Goal: Information Seeking & Learning: Learn about a topic

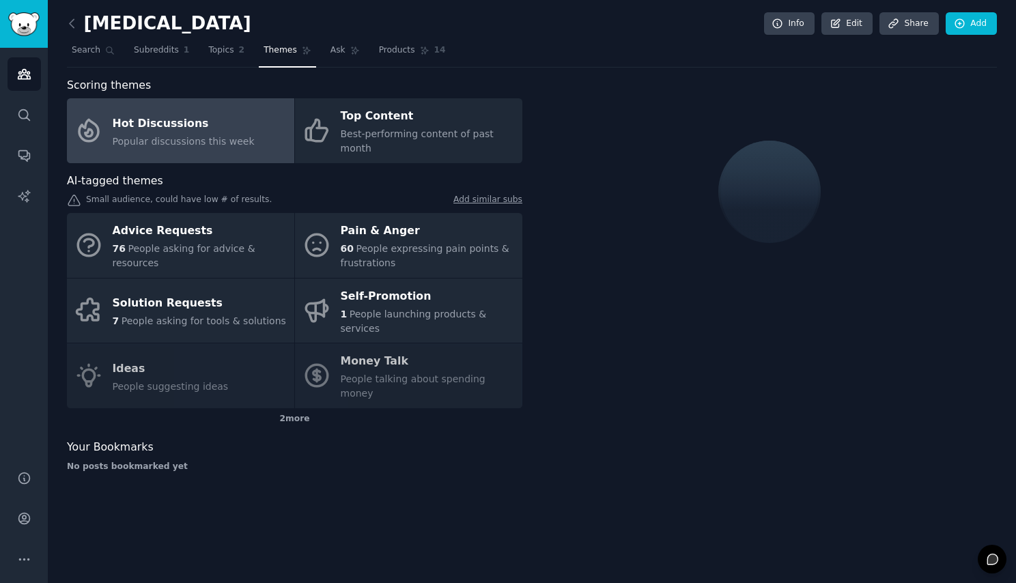
drag, startPoint x: 715, startPoint y: 189, endPoint x: 684, endPoint y: 187, distance: 30.8
click at [716, 190] on div at bounding box center [770, 191] width 456 height 229
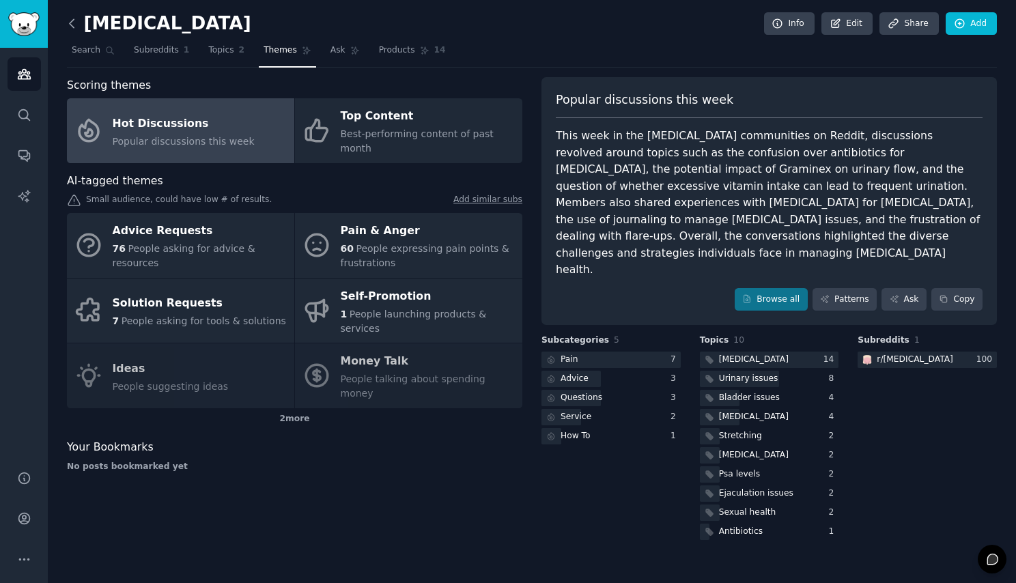
click at [74, 28] on icon at bounding box center [72, 23] width 14 height 14
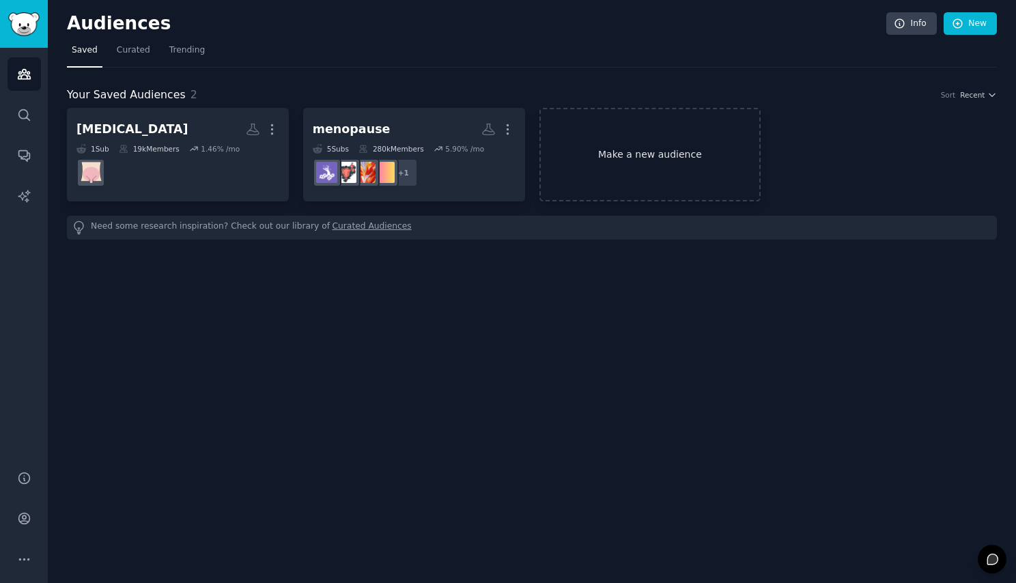
click at [608, 171] on link "Make a new audience" at bounding box center [651, 155] width 222 height 94
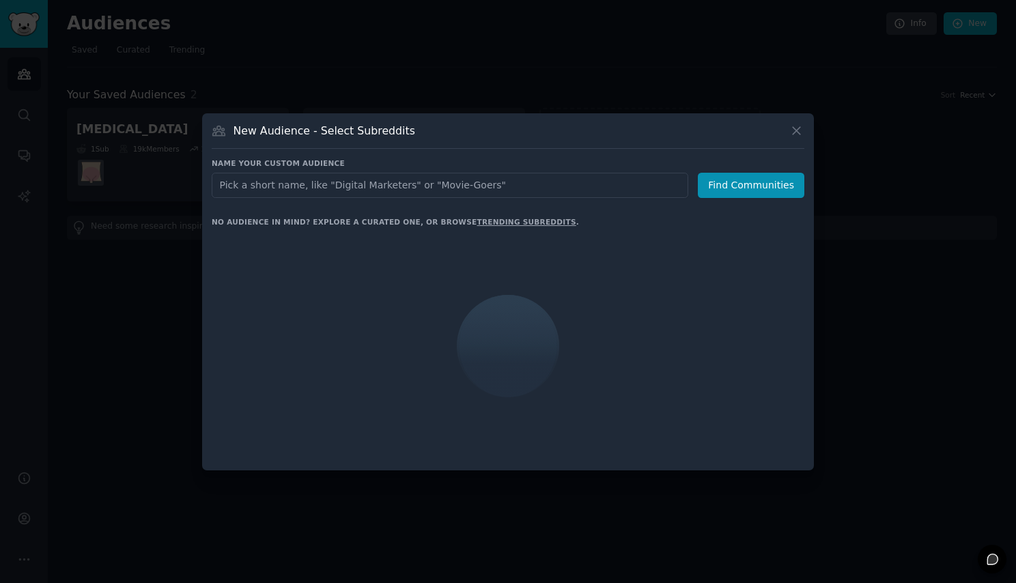
click at [317, 187] on input "text" at bounding box center [450, 185] width 477 height 25
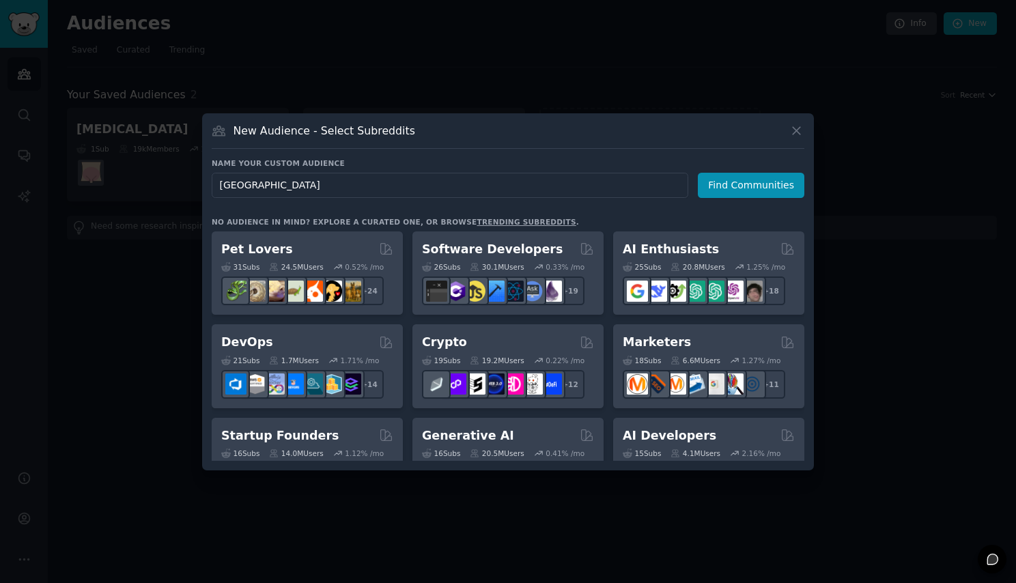
click at [233, 186] on input "[GEOGRAPHIC_DATA]" at bounding box center [450, 185] width 477 height 25
click at [292, 186] on input "[GEOGRAPHIC_DATA]" at bounding box center [450, 185] width 477 height 25
type input "[GEOGRAPHIC_DATA]"
click at [742, 173] on button "Find Communities" at bounding box center [751, 185] width 107 height 25
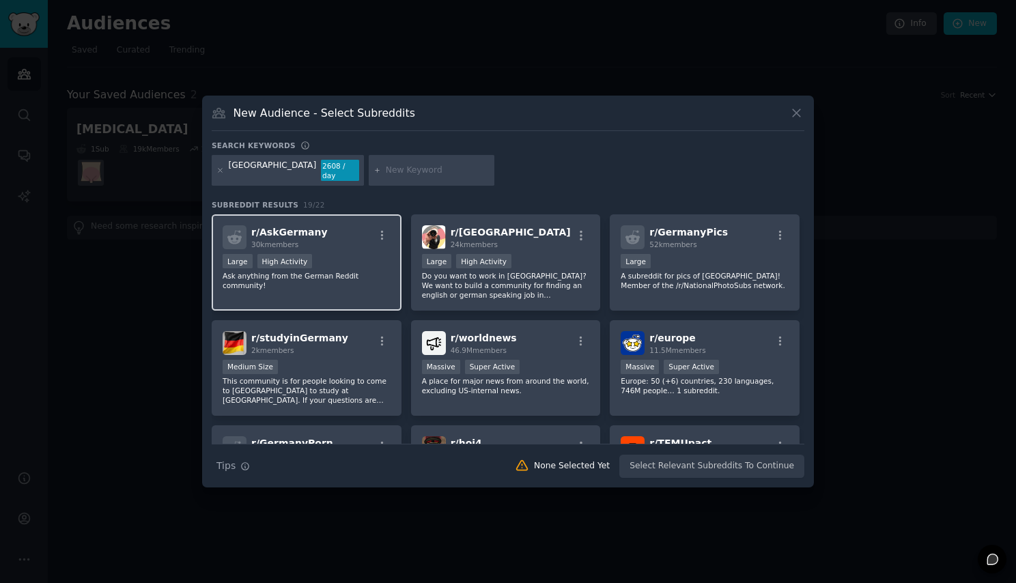
click at [341, 257] on div "Large High Activity" at bounding box center [307, 262] width 168 height 17
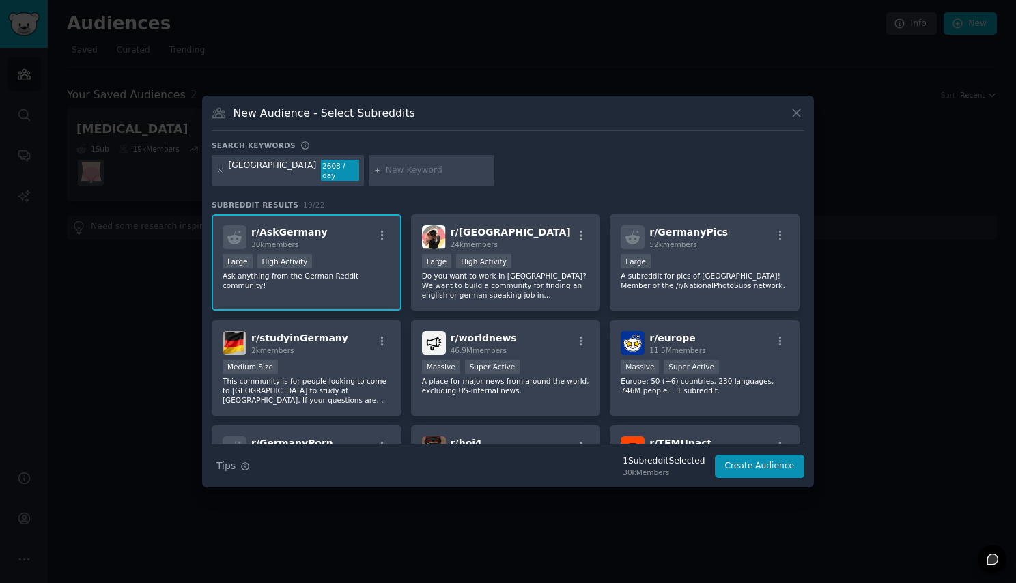
click at [386, 173] on input "text" at bounding box center [438, 171] width 104 height 12
paste input "Deutsch"
type input "Deutsch"
click at [391, 181] on div "Deutsch" at bounding box center [432, 170] width 126 height 31
click at [393, 176] on div "Deutsch" at bounding box center [432, 170] width 126 height 31
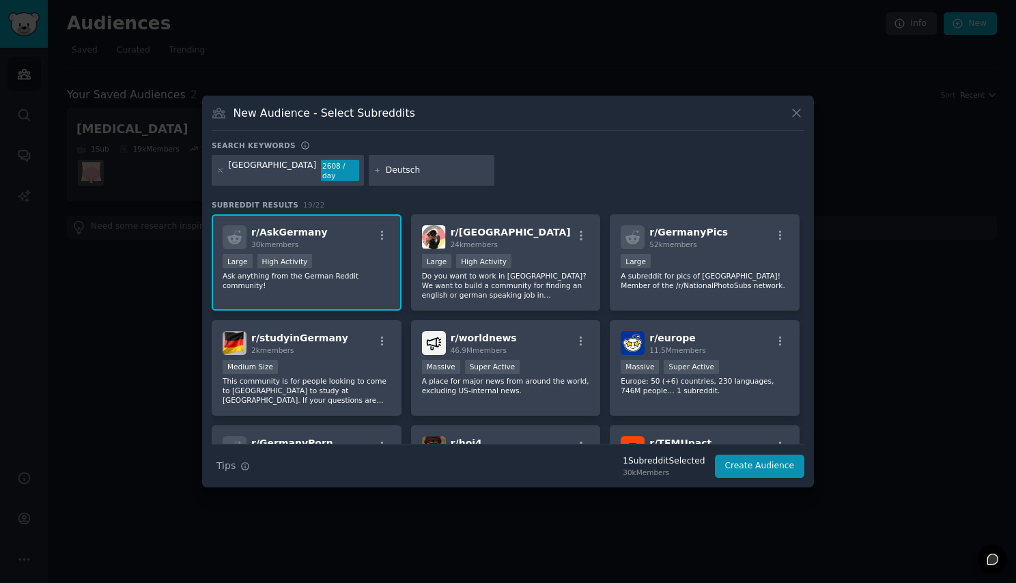
click at [386, 174] on input "Deutsch" at bounding box center [438, 171] width 104 height 12
click at [492, 172] on div "Germany 2608 / day Deutsch" at bounding box center [508, 173] width 593 height 36
click at [386, 171] on input "Deutsch" at bounding box center [438, 171] width 104 height 12
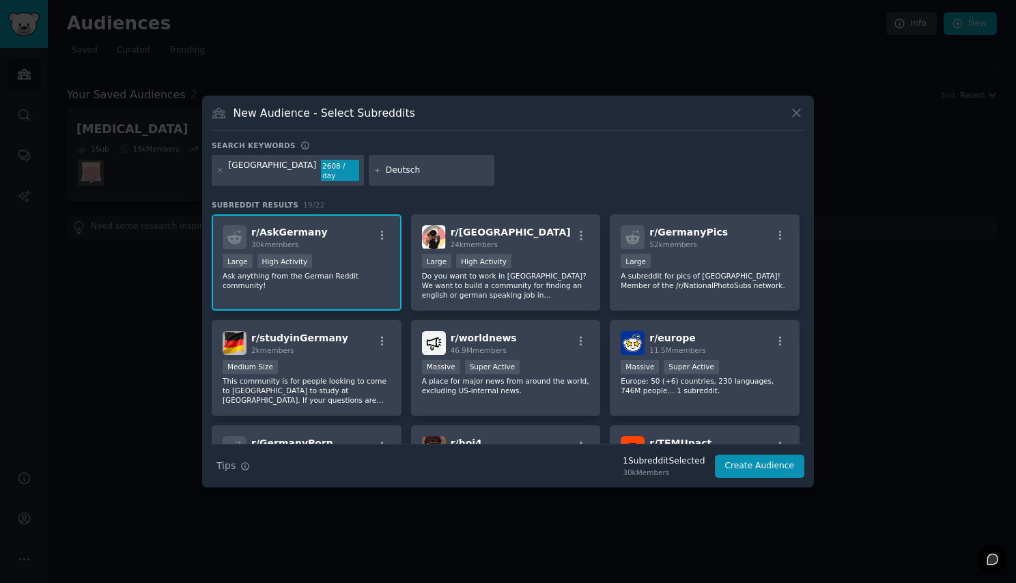
click at [386, 172] on input "Deutsch" at bounding box center [438, 171] width 104 height 12
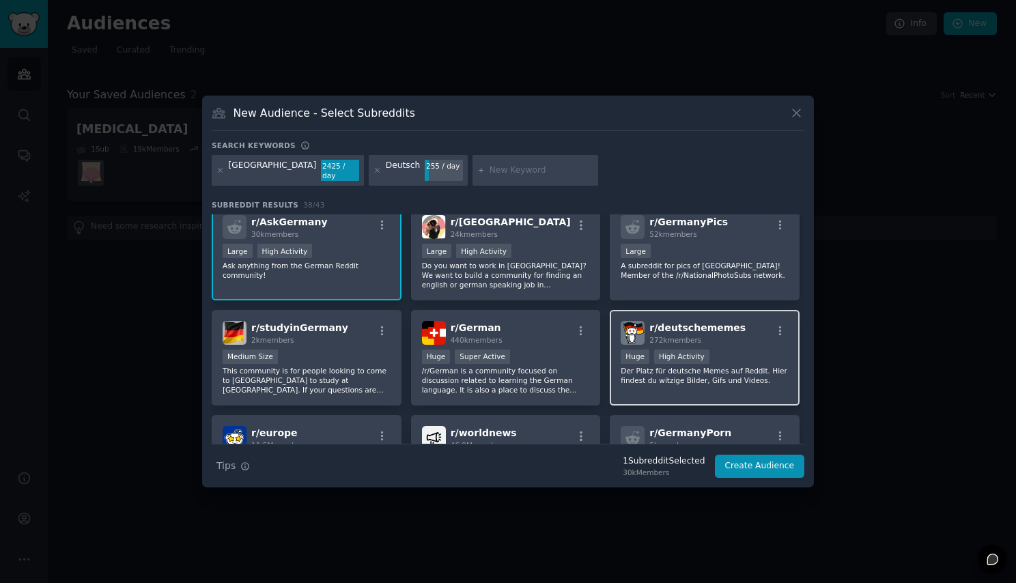
scroll to position [24, 0]
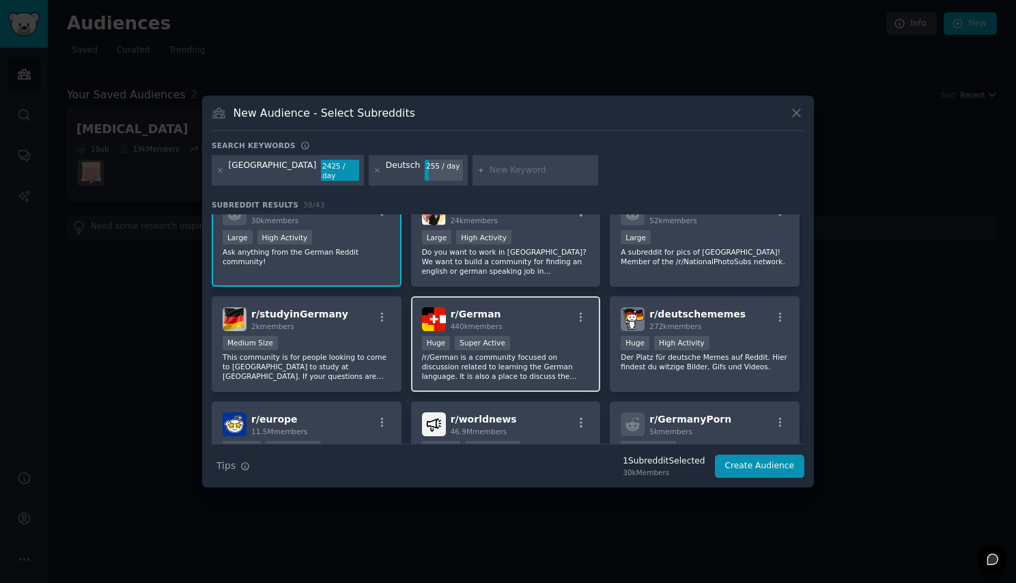
click at [475, 322] on div "440k members" at bounding box center [477, 327] width 52 height 10
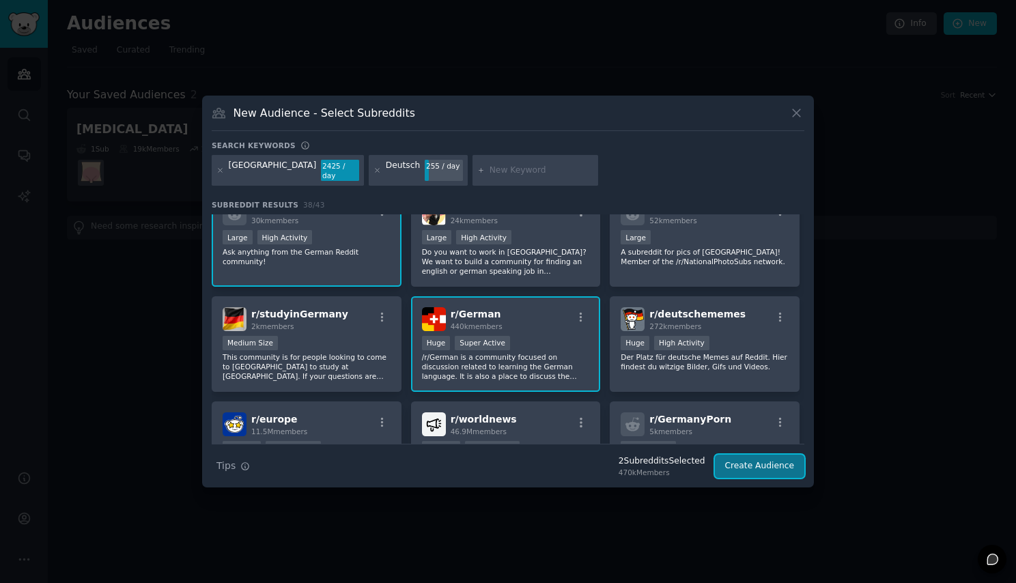
click at [753, 464] on button "Create Audience" at bounding box center [760, 466] width 90 height 23
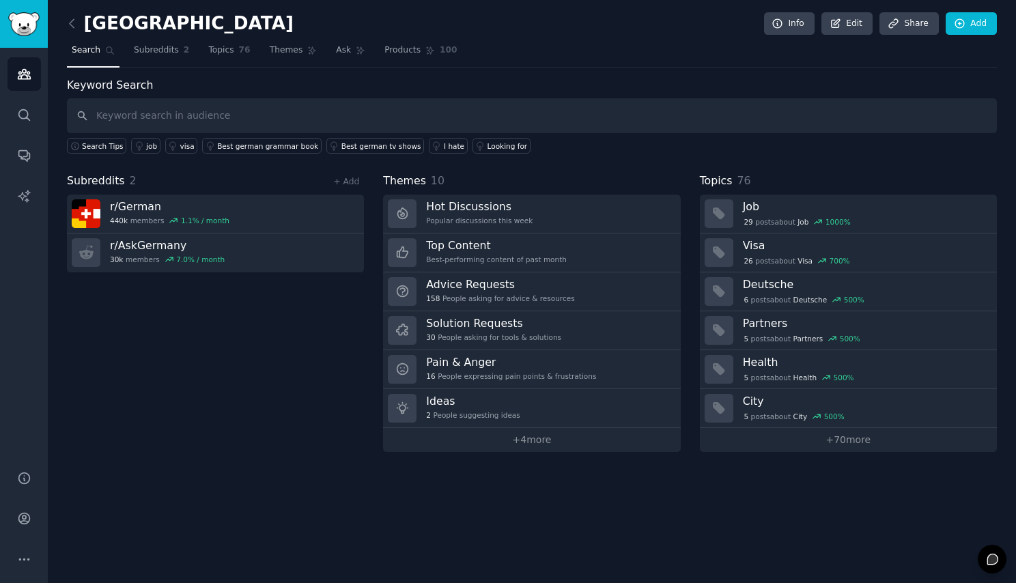
click at [160, 117] on input "text" at bounding box center [532, 115] width 930 height 35
click at [352, 44] on link "Ask" at bounding box center [350, 54] width 39 height 28
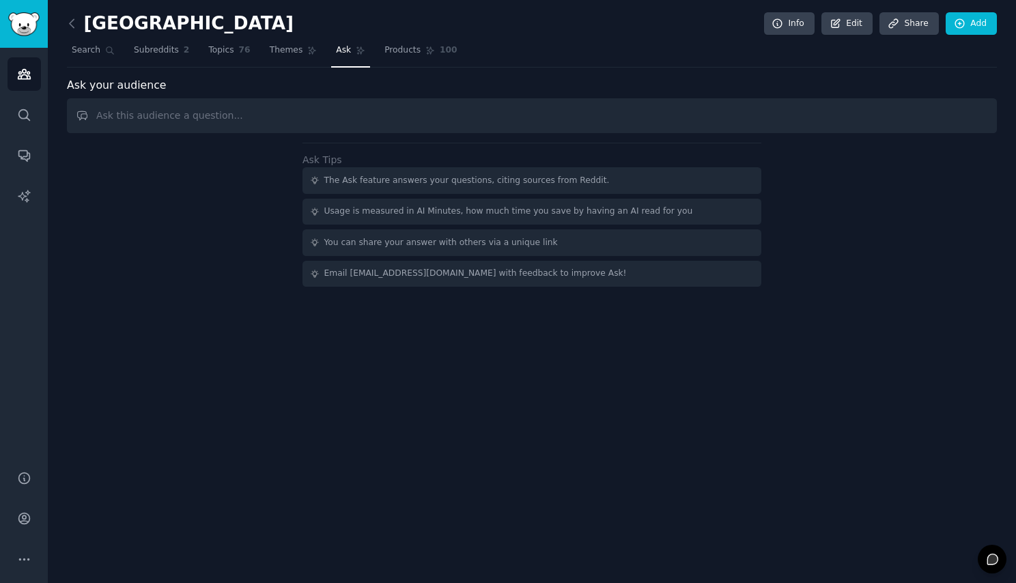
click at [215, 113] on input "text" at bounding box center [532, 115] width 930 height 35
type input "A"
type input "Astrology belief"
type input "Is Astrology very common in [GEOGRAPHIC_DATA]?"
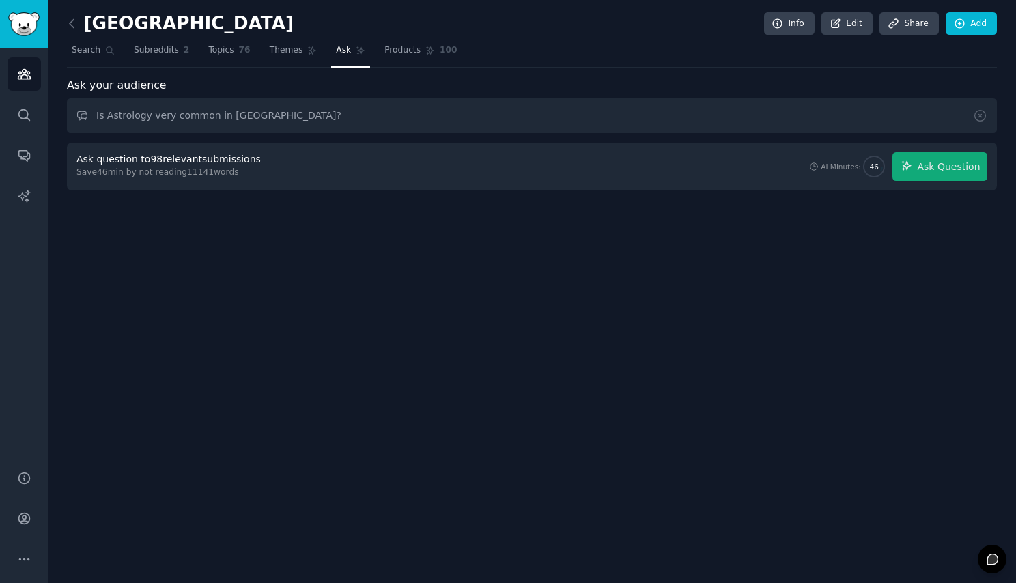
drag, startPoint x: 326, startPoint y: 408, endPoint x: 265, endPoint y: 104, distance: 310.1
click at [326, 407] on div "Germany Info Edit Share Add Search Subreddits 2 Topics 76 Themes Ask Products 1…" at bounding box center [532, 291] width 968 height 583
click at [246, 145] on div "Ask question to 98 relevant submissions Save 46 min by not reading 11141 words …" at bounding box center [532, 167] width 930 height 48
click at [288, 125] on input "Is Astrology very common in [GEOGRAPHIC_DATA]?" at bounding box center [532, 115] width 930 height 35
click at [937, 167] on span "Ask Question" at bounding box center [948, 167] width 63 height 14
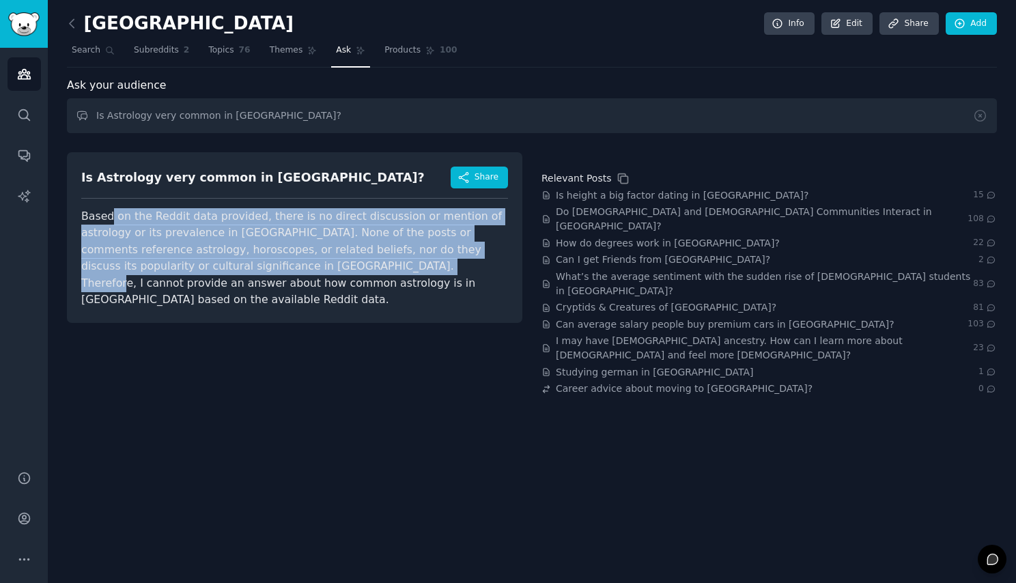
drag, startPoint x: 142, startPoint y: 215, endPoint x: 337, endPoint y: 270, distance: 203.0
click at [337, 270] on span "Based on the Reddit data provided, there is no direct discussion or mention of …" at bounding box center [291, 258] width 421 height 97
click at [334, 271] on span "Based on the Reddit data provided, there is no direct discussion or mention of …" at bounding box center [291, 258] width 421 height 97
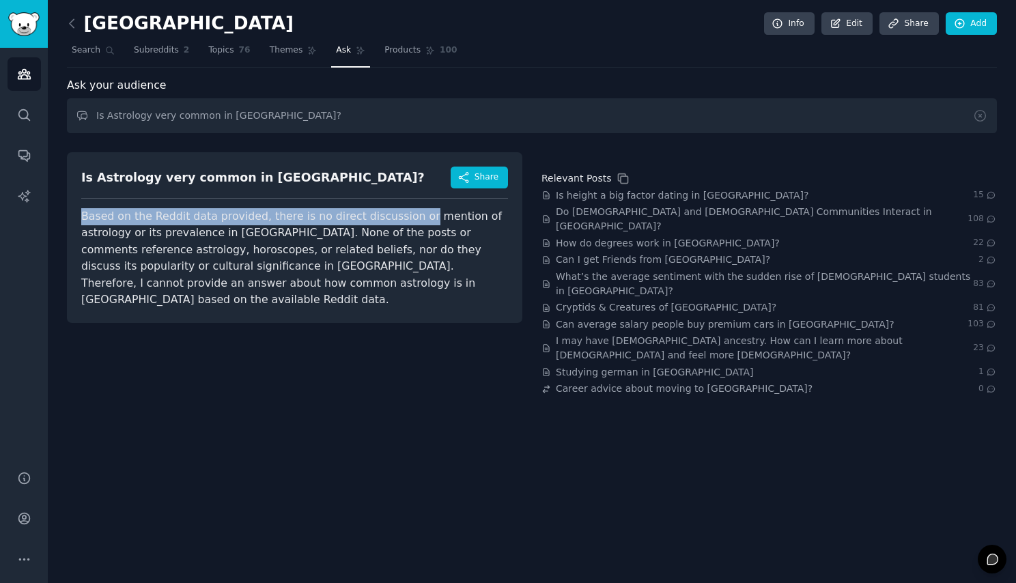
drag, startPoint x: 366, startPoint y: 209, endPoint x: 396, endPoint y: 233, distance: 38.4
click at [399, 230] on div "Is Astrology very common in [GEOGRAPHIC_DATA]? Share Based on the Reddit data p…" at bounding box center [295, 237] width 456 height 171
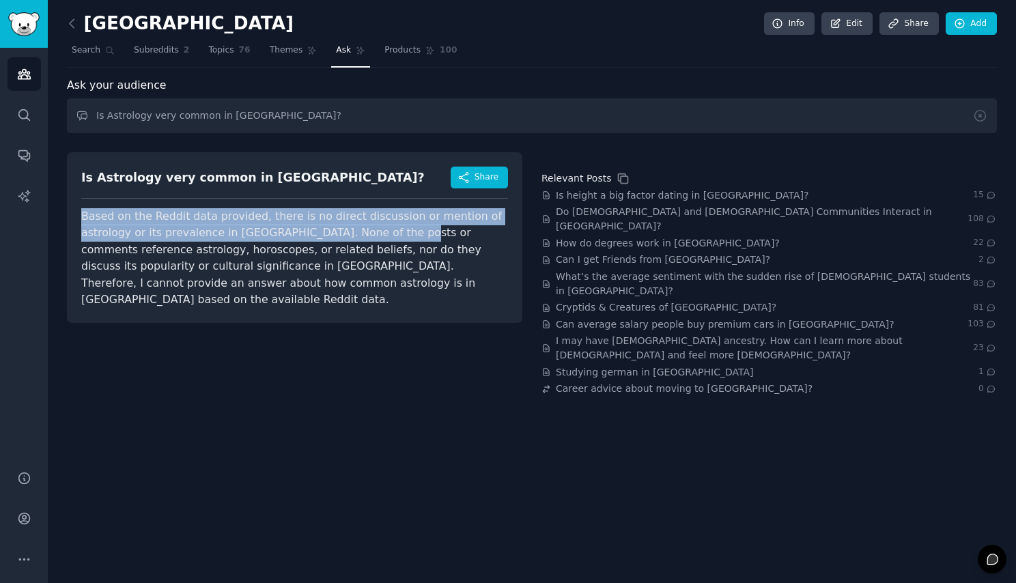
click at [395, 233] on span "Based on the Reddit data provided, there is no direct discussion or mention of …" at bounding box center [291, 258] width 421 height 97
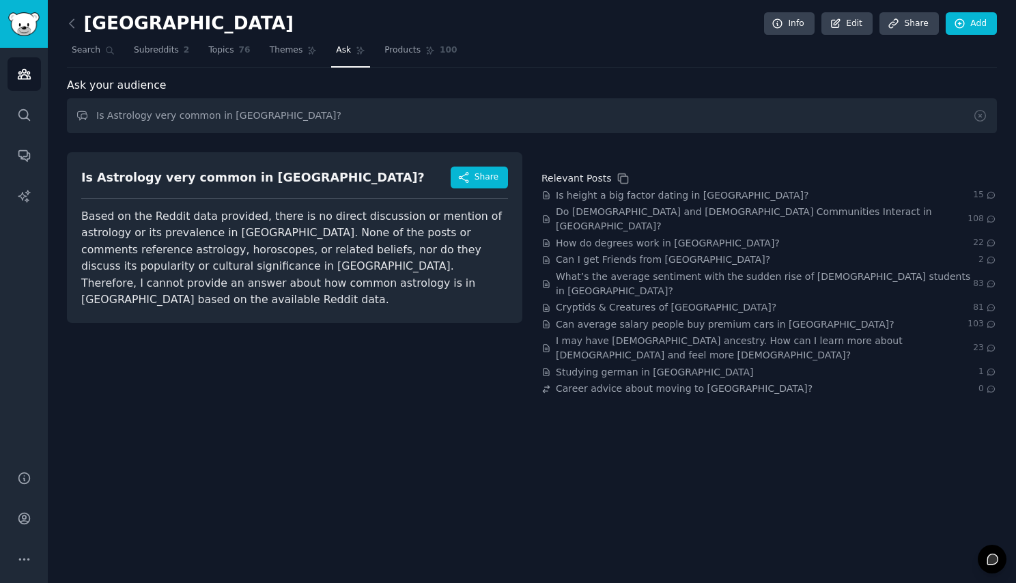
click at [79, 21] on link at bounding box center [75, 24] width 17 height 22
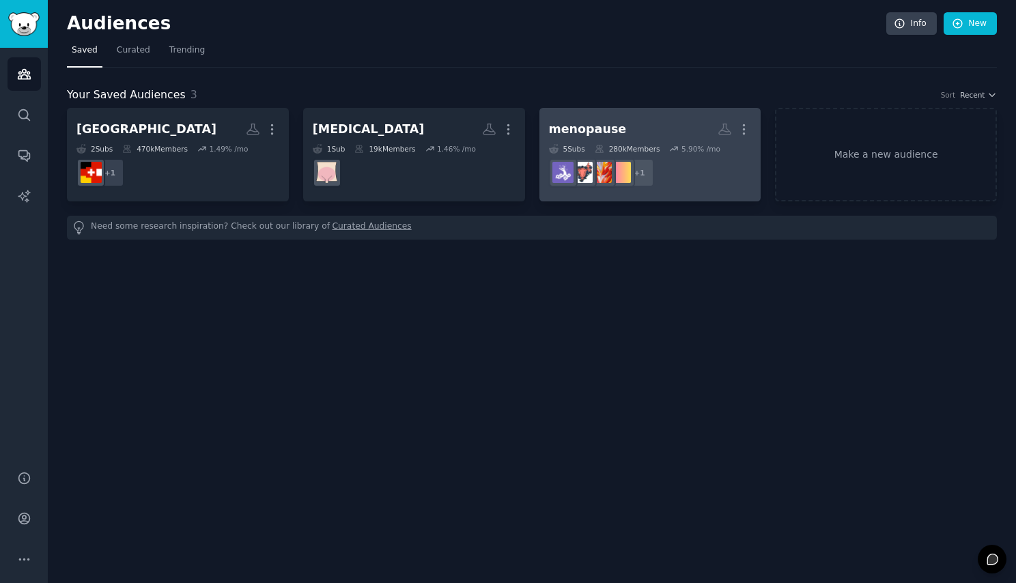
click at [620, 141] on h2 "menopause More" at bounding box center [650, 129] width 203 height 24
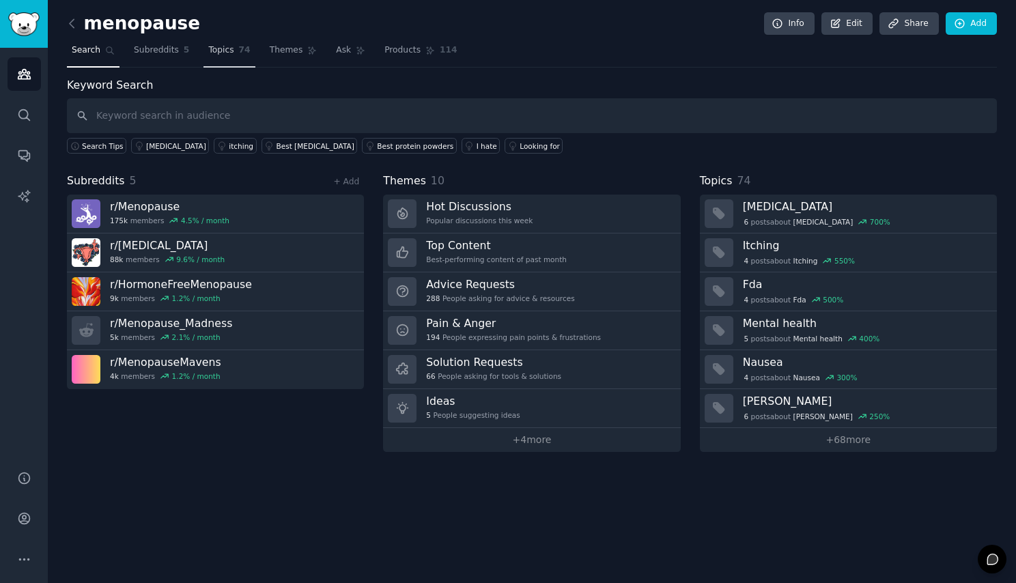
click at [227, 59] on link "Topics 74" at bounding box center [229, 54] width 51 height 28
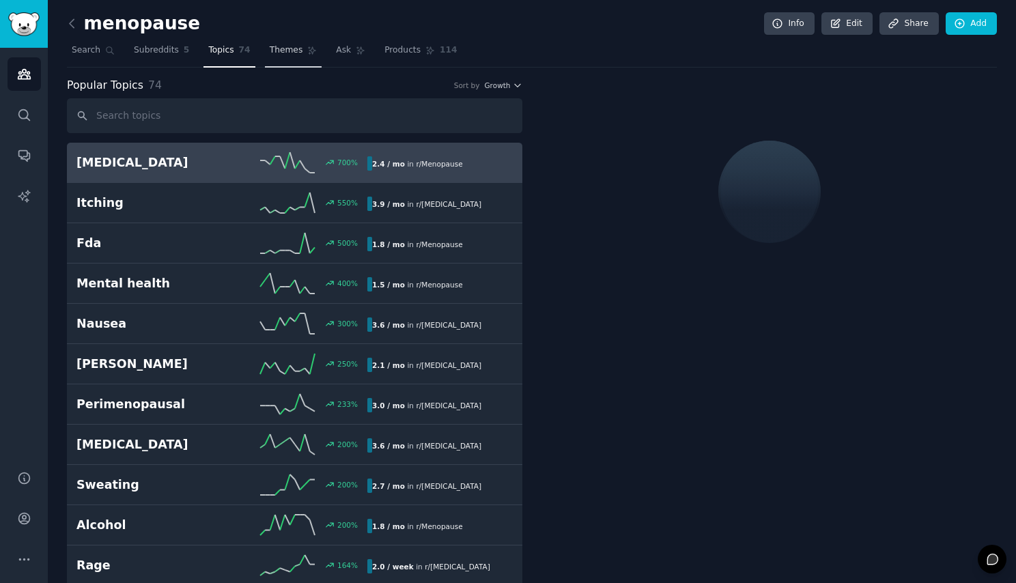
click at [274, 57] on link "Themes" at bounding box center [293, 54] width 57 height 28
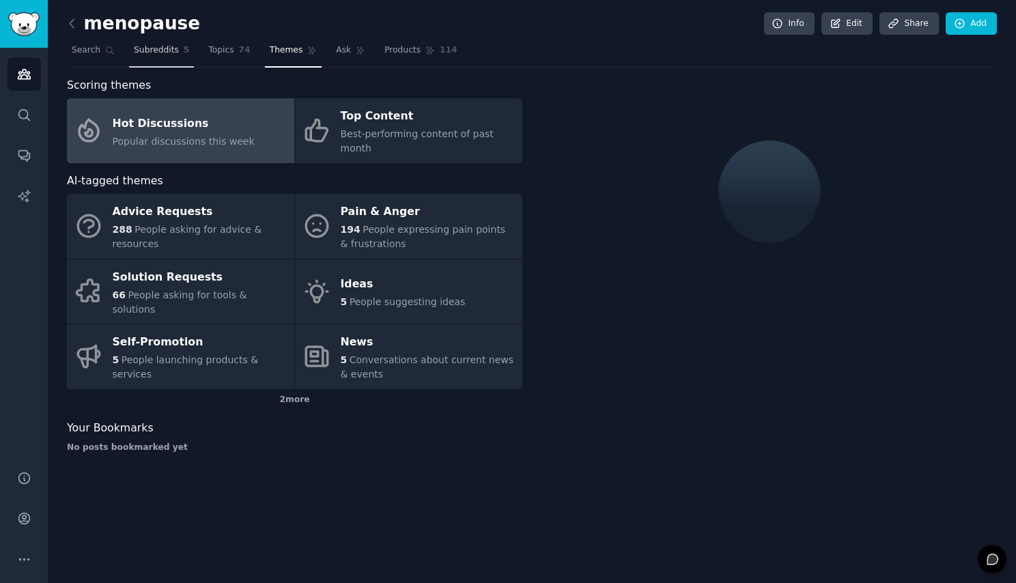
click at [168, 53] on span "Subreddits" at bounding box center [156, 50] width 45 height 12
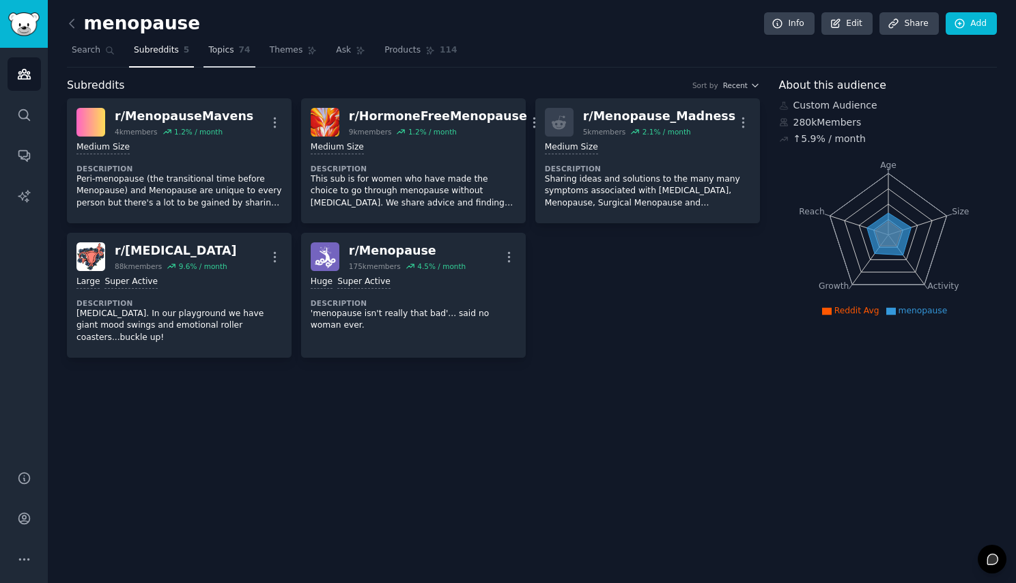
click at [219, 53] on span "Topics" at bounding box center [220, 50] width 25 height 12
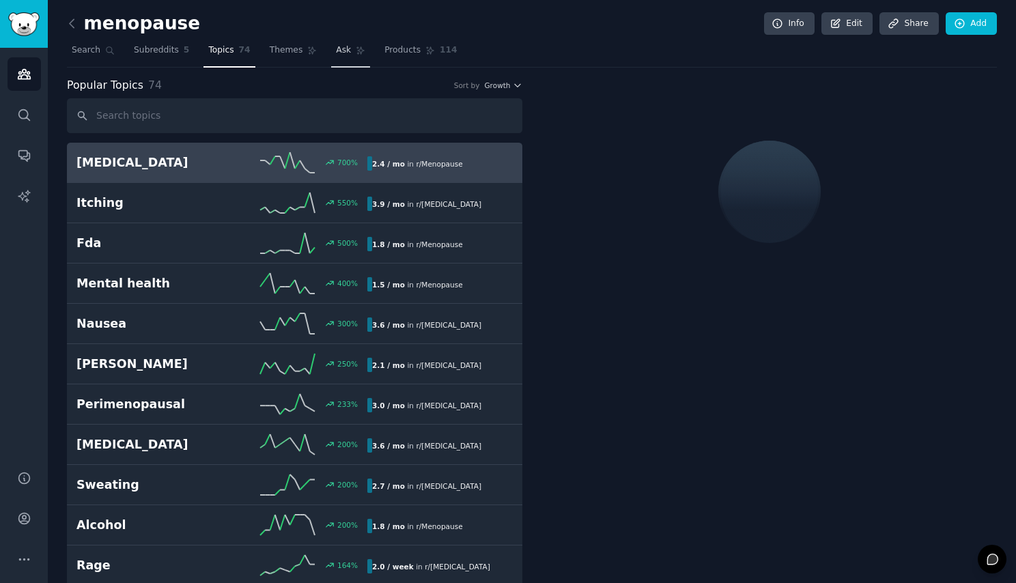
click at [357, 56] on link "Ask" at bounding box center [350, 54] width 39 height 28
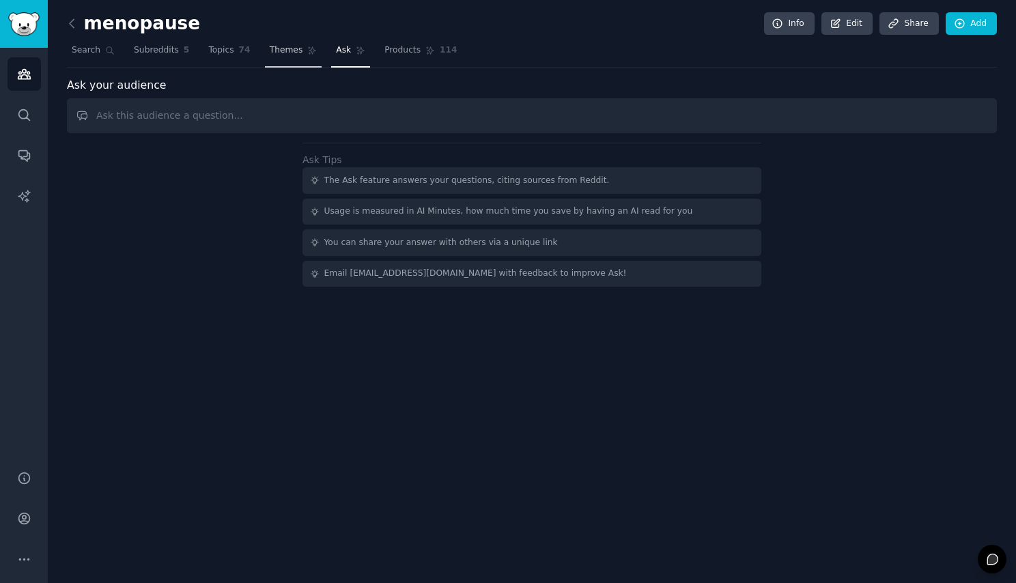
click at [288, 58] on link "Themes" at bounding box center [293, 54] width 57 height 28
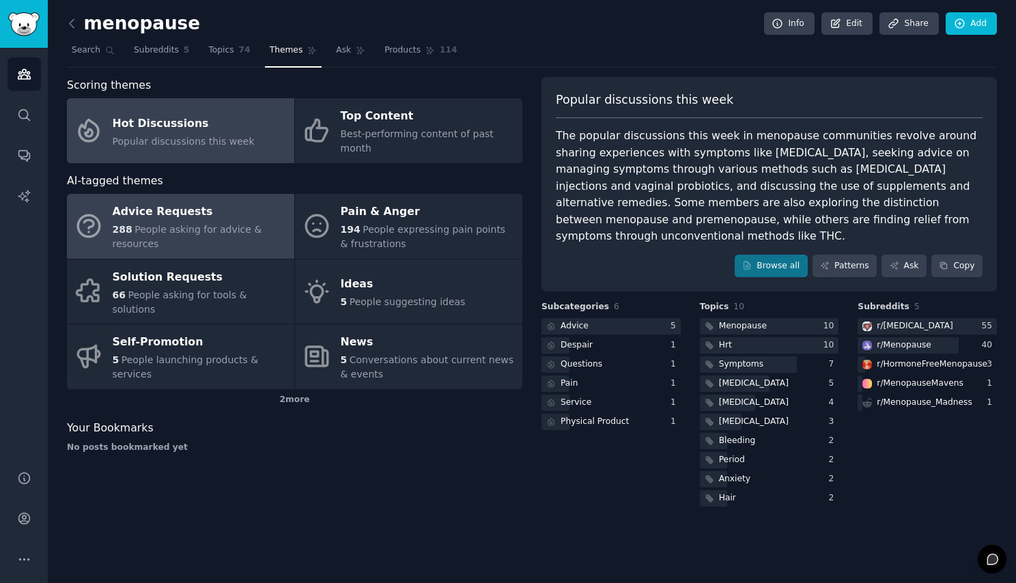
click at [185, 224] on span "People asking for advice & resources" at bounding box center [188, 236] width 150 height 25
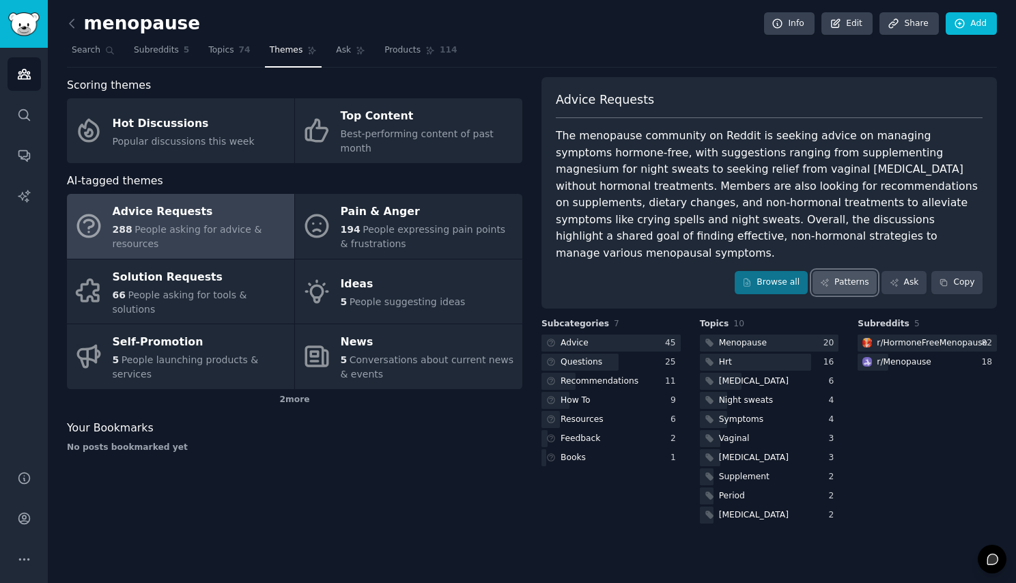
click at [852, 271] on link "Patterns" at bounding box center [845, 282] width 64 height 23
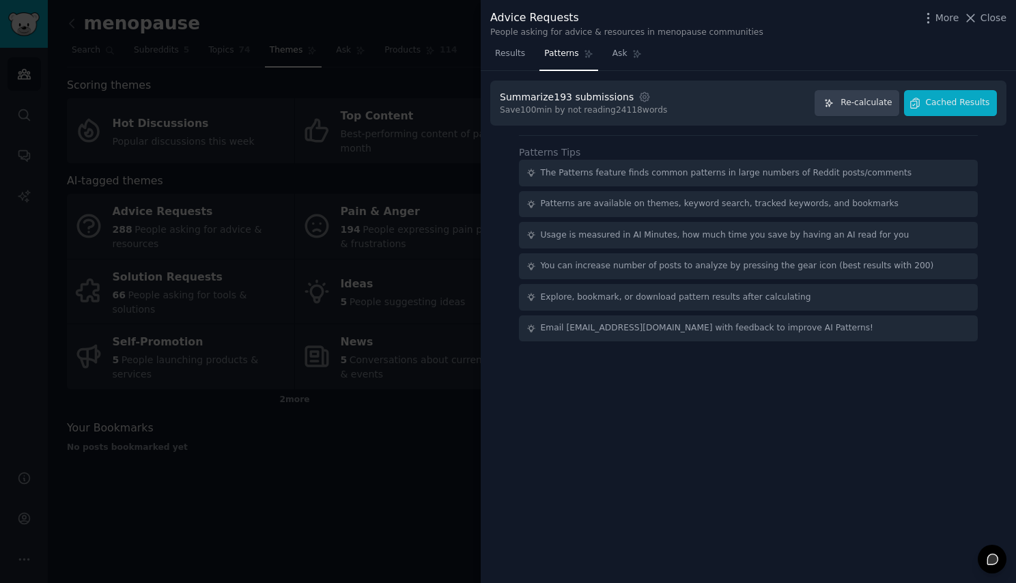
click at [529, 106] on div "Save 100 min by not reading 24118 words" at bounding box center [583, 110] width 167 height 12
click at [529, 107] on div "Save 100 min by not reading 24118 words" at bounding box center [583, 110] width 167 height 12
click at [567, 107] on div "Save 100 min by not reading 24118 words" at bounding box center [583, 110] width 167 height 12
click at [940, 110] on button "Cached Results" at bounding box center [950, 103] width 93 height 27
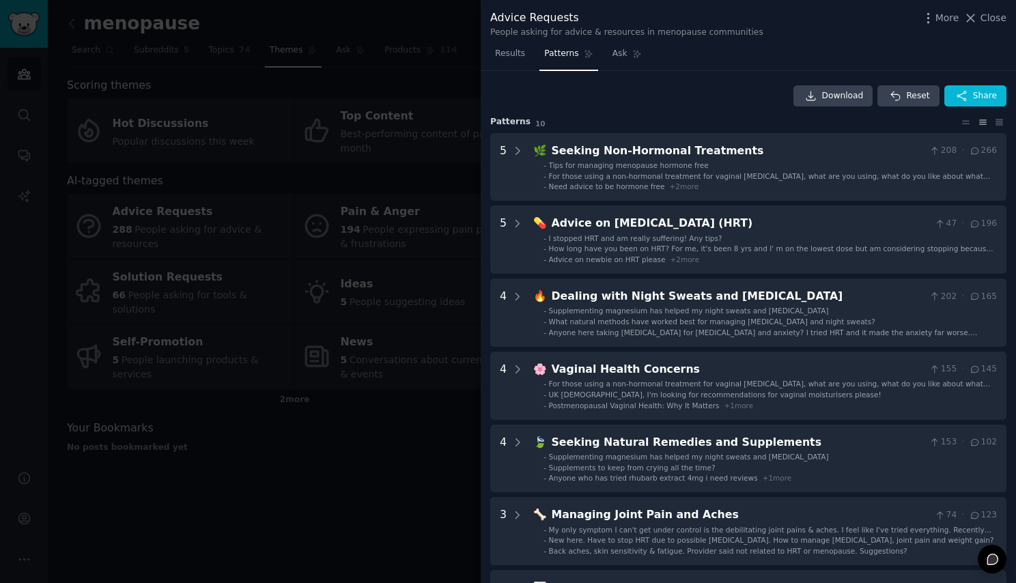
click at [426, 377] on div at bounding box center [508, 291] width 1016 height 583
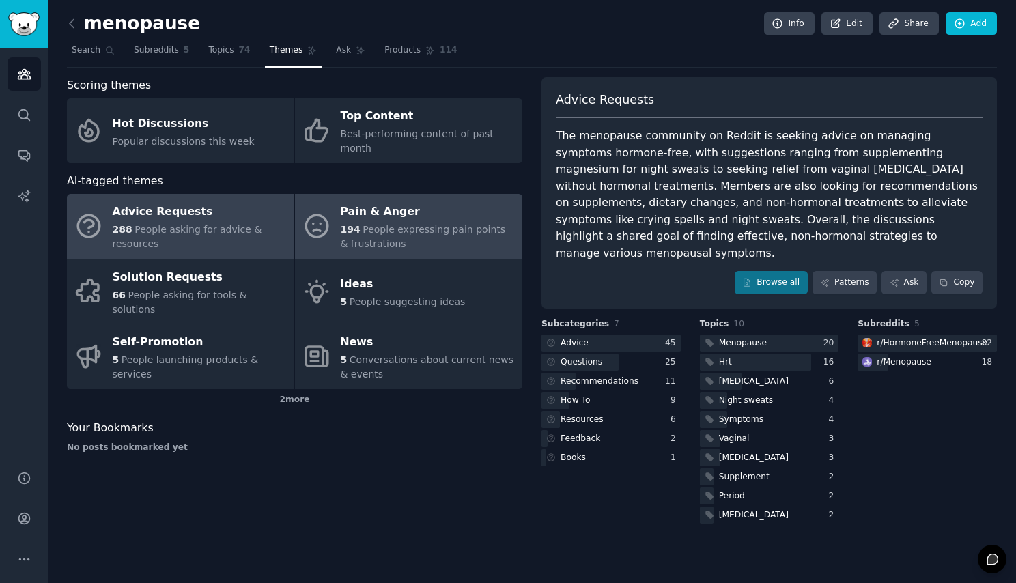
click at [428, 201] on div "Pain & Anger" at bounding box center [428, 212] width 175 height 22
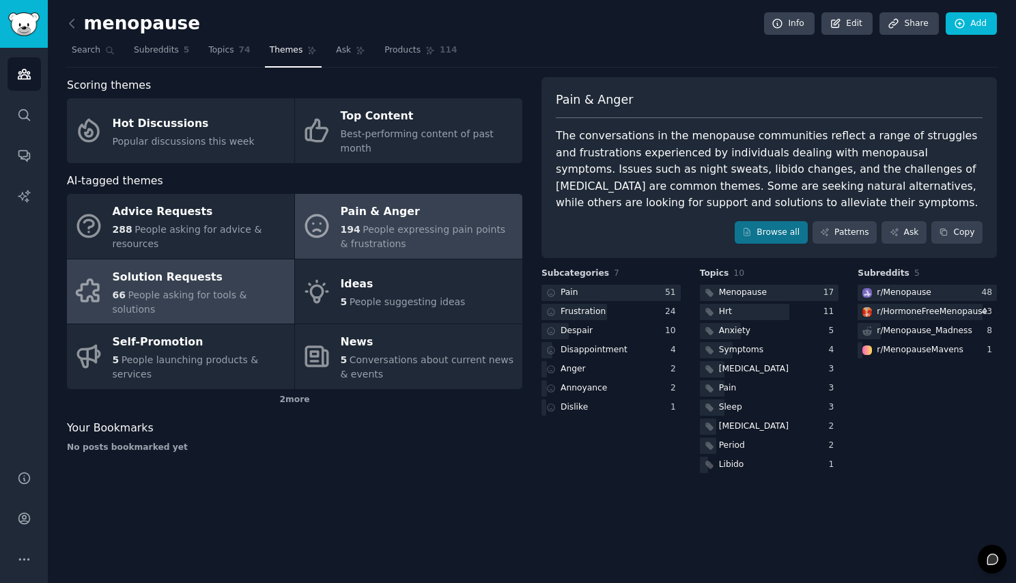
click at [182, 290] on span "People asking for tools & solutions" at bounding box center [180, 302] width 135 height 25
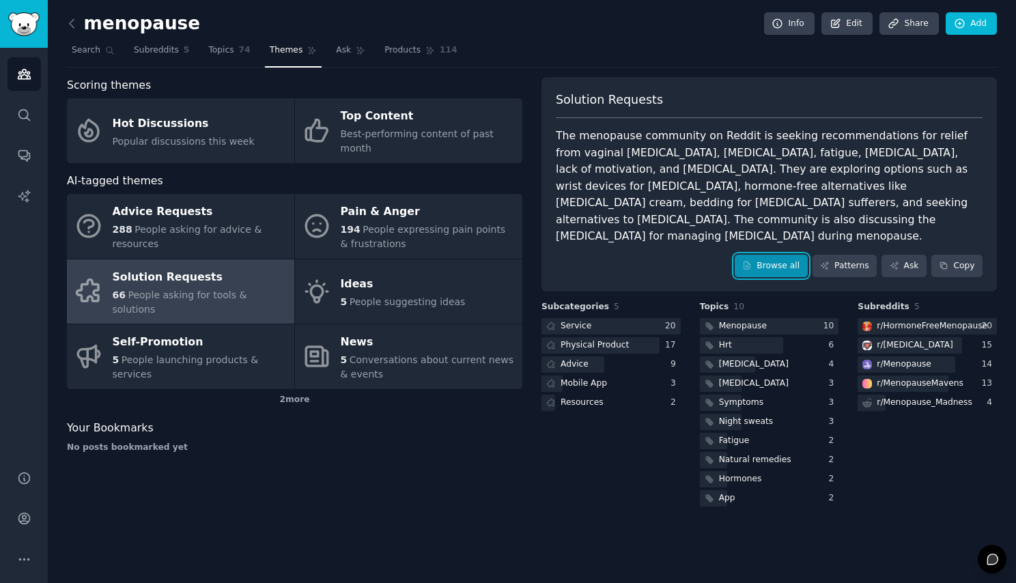
click at [769, 255] on link "Browse all" at bounding box center [771, 266] width 73 height 23
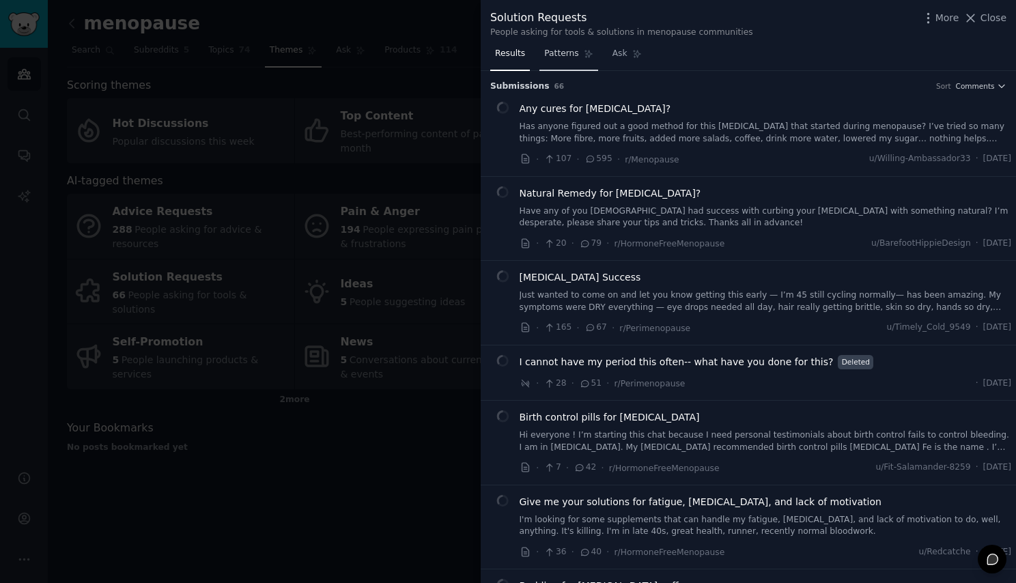
click at [553, 64] on link "Patterns" at bounding box center [569, 57] width 58 height 28
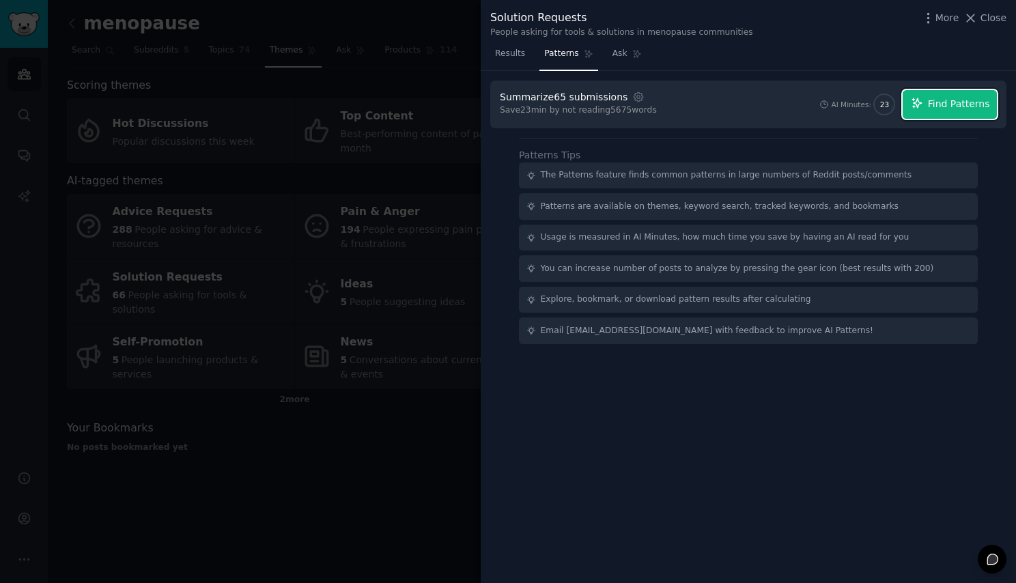
click at [942, 104] on span "Find Patterns" at bounding box center [959, 104] width 62 height 14
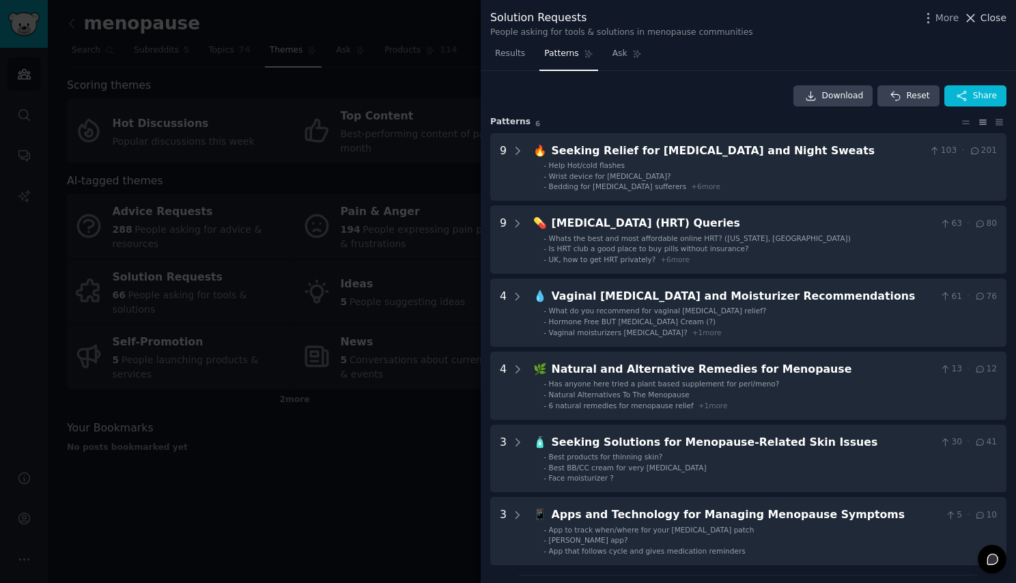
click at [983, 14] on span "Close" at bounding box center [994, 18] width 26 height 14
